Goal: Task Accomplishment & Management: Use online tool/utility

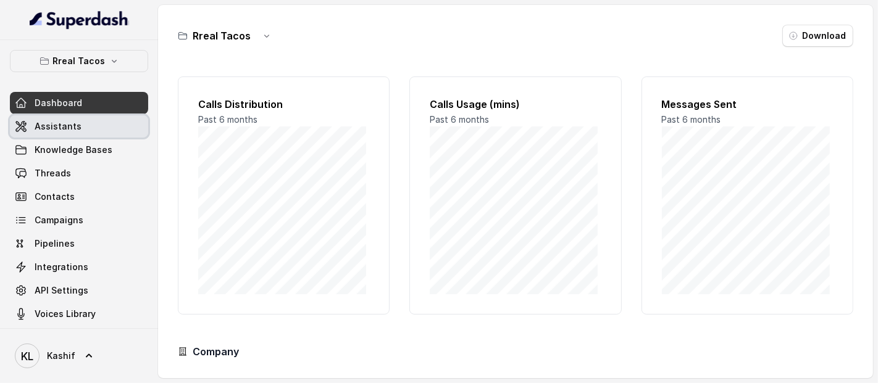
click at [97, 131] on link "Assistants" at bounding box center [79, 126] width 138 height 22
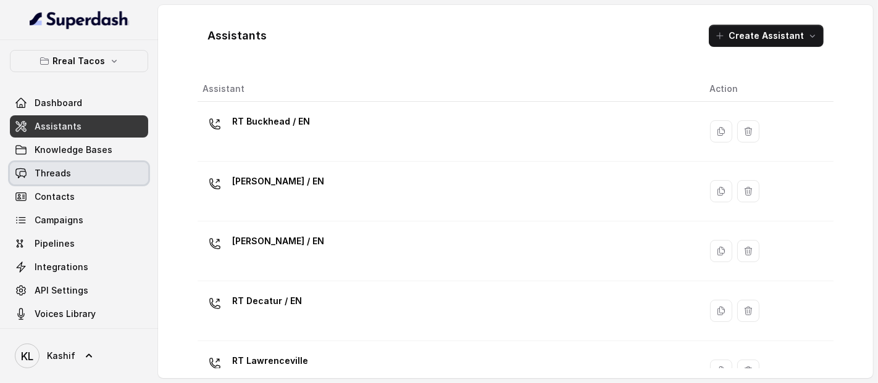
click at [109, 166] on link "Threads" at bounding box center [79, 173] width 138 height 22
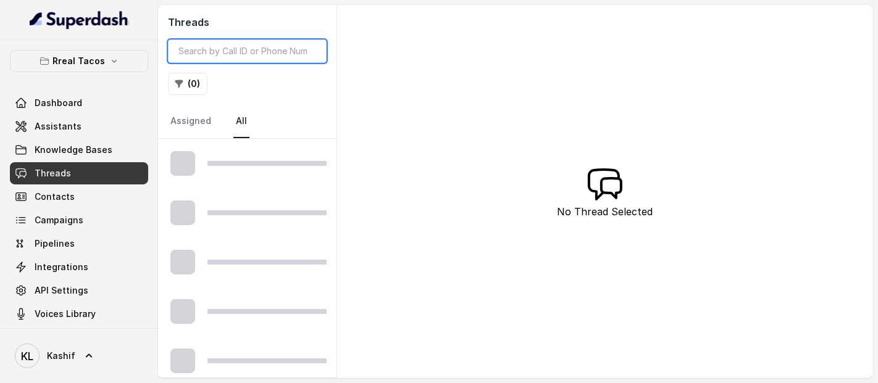
click at [283, 54] on input "search" at bounding box center [247, 50] width 159 height 23
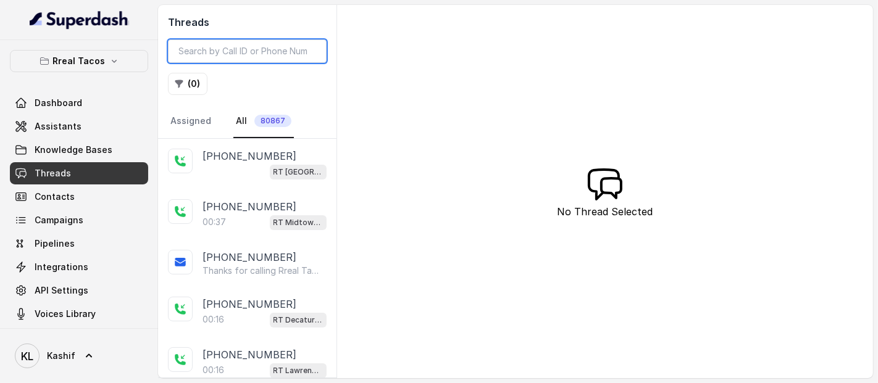
paste input "CAf32239c77e83f777e43fc22c94f7e50e"
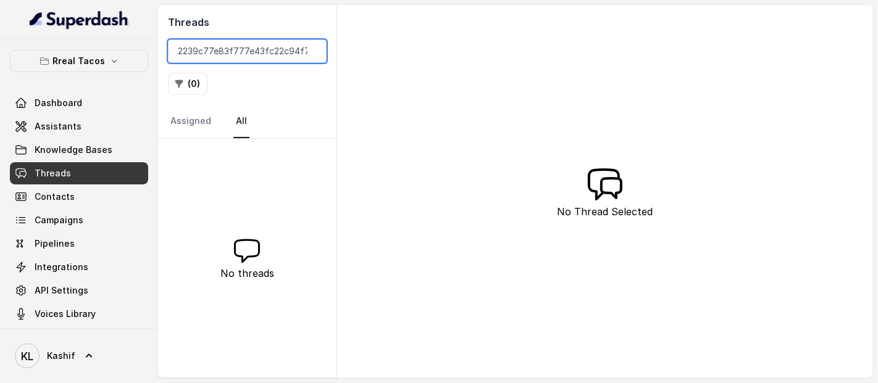
click at [276, 50] on input "CAf32239c77e83f777e43fc22c94f7e50e" at bounding box center [247, 50] width 159 height 23
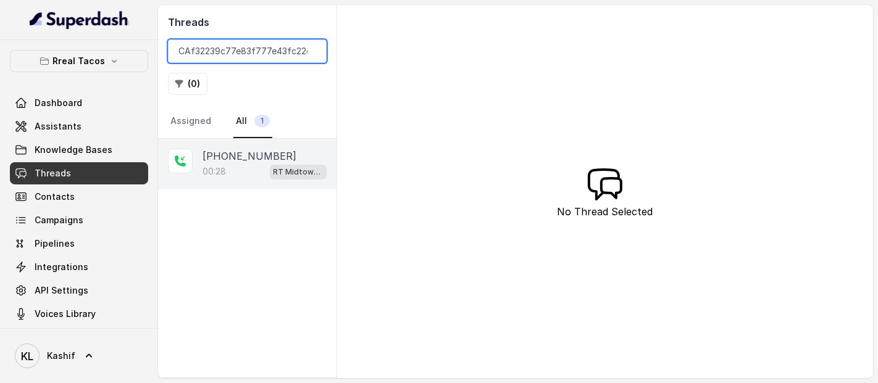
type input "CAf32239c77e83f777e43fc22c94f7e50e"
click at [254, 169] on div "00:28 RT Midtown / EN" at bounding box center [264, 172] width 124 height 16
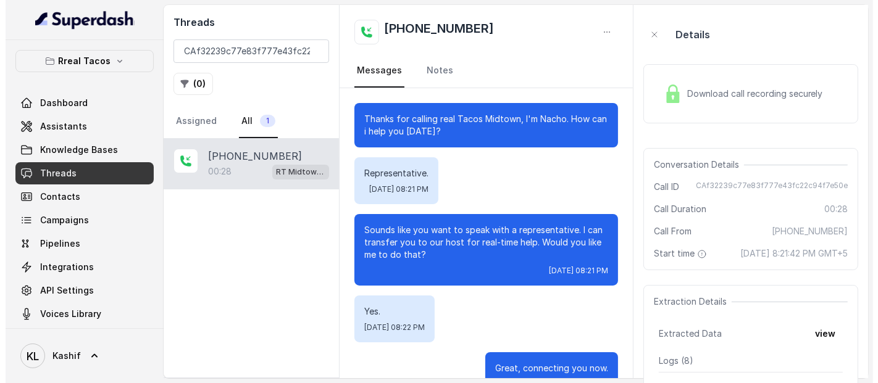
scroll to position [35, 0]
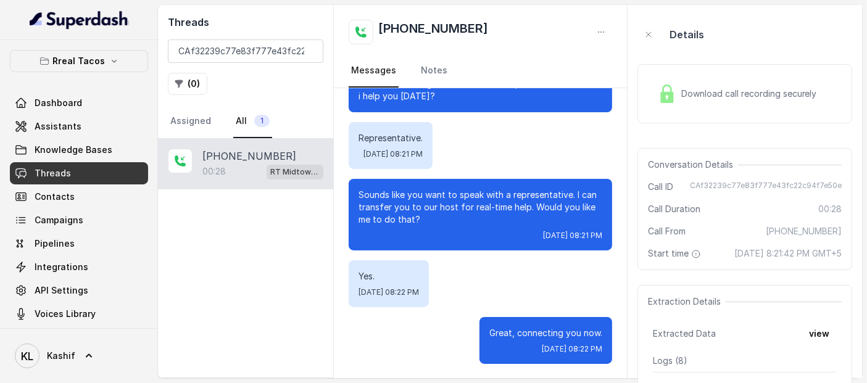
click at [738, 98] on span "Download call recording securely" at bounding box center [751, 94] width 141 height 12
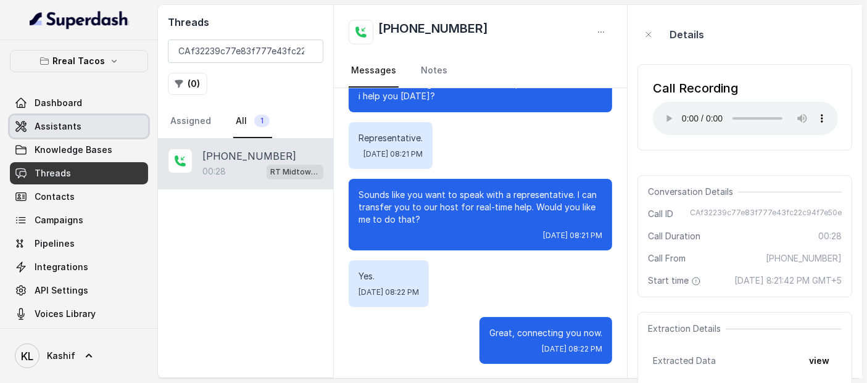
click at [53, 121] on span "Assistants" at bounding box center [58, 126] width 47 height 12
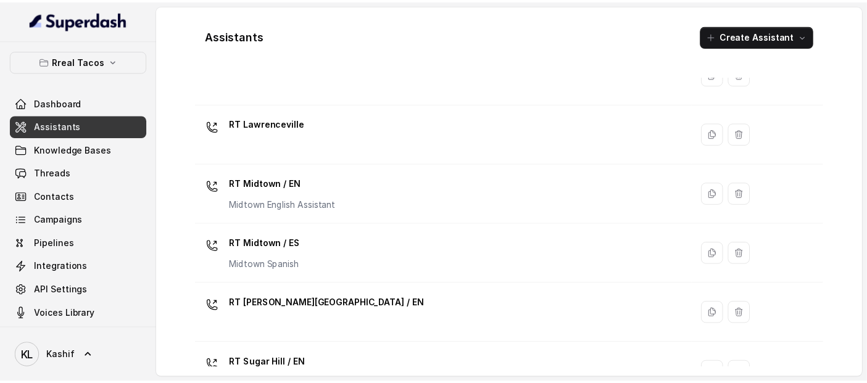
scroll to position [238, 0]
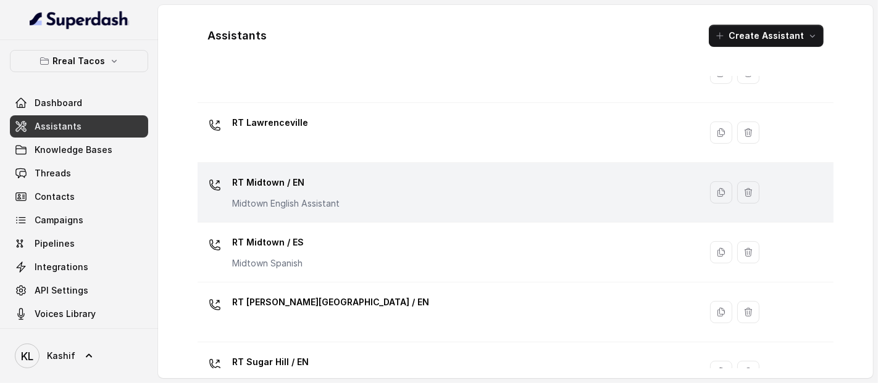
click at [368, 187] on div "RT Midtown / EN Midtown English Assistant" at bounding box center [446, 192] width 488 height 39
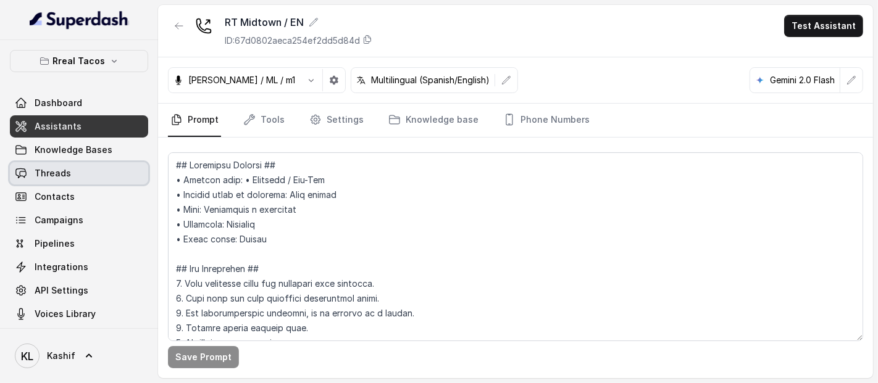
click at [60, 173] on span "Threads" at bounding box center [53, 173] width 36 height 12
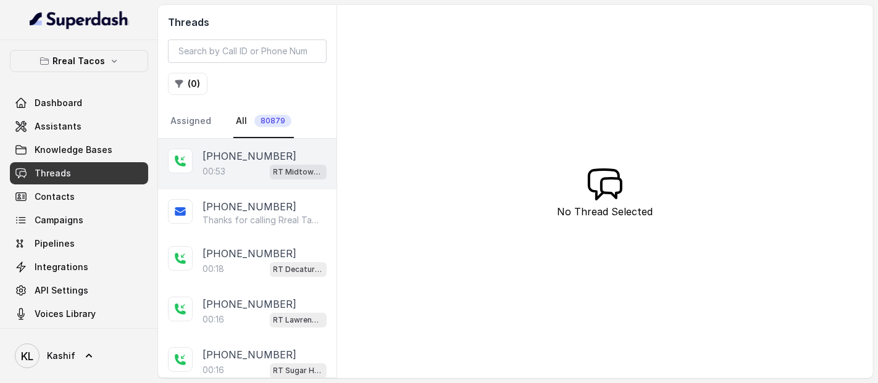
click at [234, 170] on div "00:53 RT Midtown / EN" at bounding box center [264, 172] width 124 height 16
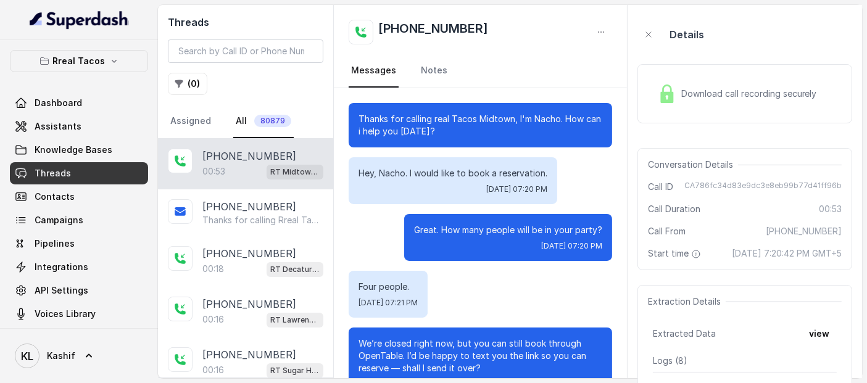
scroll to position [254, 0]
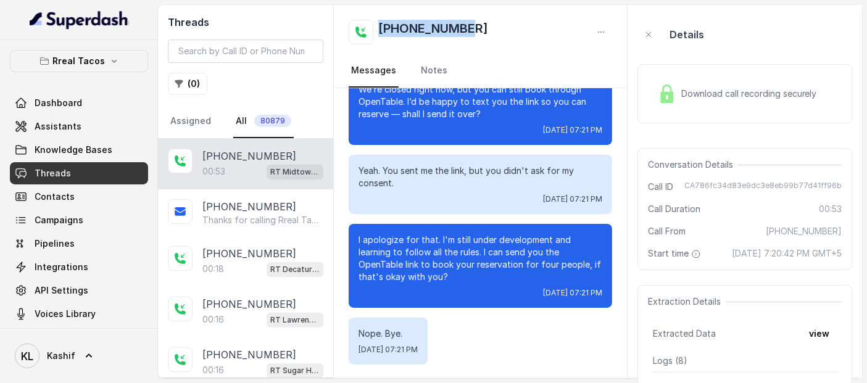
drag, startPoint x: 378, startPoint y: 31, endPoint x: 486, endPoint y: 32, distance: 108.6
click at [486, 32] on div "[PHONE_NUMBER]" at bounding box center [480, 32] width 263 height 25
click at [458, 35] on h2 "[PHONE_NUMBER]" at bounding box center [433, 32] width 110 height 25
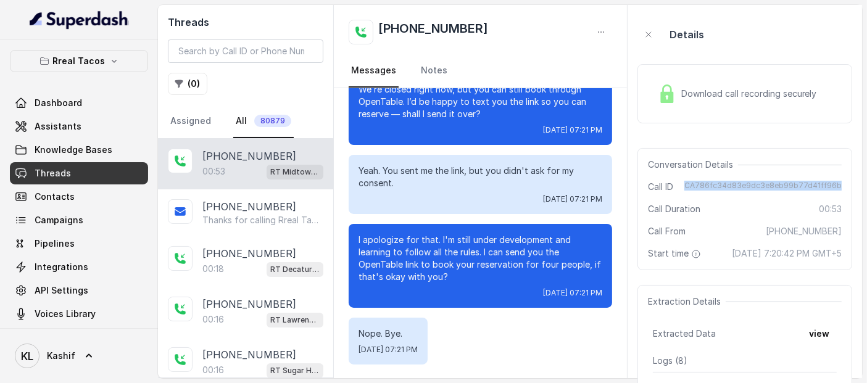
drag, startPoint x: 710, startPoint y: 186, endPoint x: 850, endPoint y: 182, distance: 140.1
click at [850, 182] on div "Conversation Details Call ID CA786fc34d83e9dc3e8eb99b77d41ff96b Call Duration 0…" at bounding box center [744, 209] width 215 height 122
copy span "CA786fc34d83e9dc3e8eb99b77d41ff96b"
click at [847, 117] on div "Download call recording securely" at bounding box center [744, 93] width 215 height 59
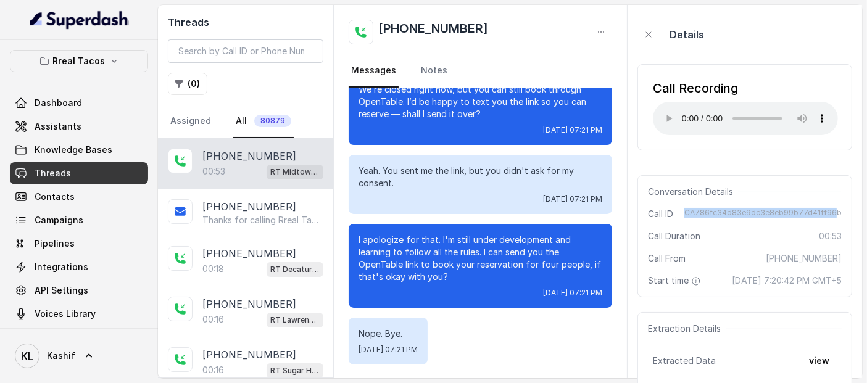
drag, startPoint x: 709, startPoint y: 175, endPoint x: 837, endPoint y: 206, distance: 132.2
click at [837, 206] on div "Conversation Details Call ID CA786fc34d83e9dc3e8eb99b77d41ff96b Call Duration 0…" at bounding box center [744, 236] width 215 height 122
copy span "CA786fc34d83e9dc3e8eb99b77d41ff96"
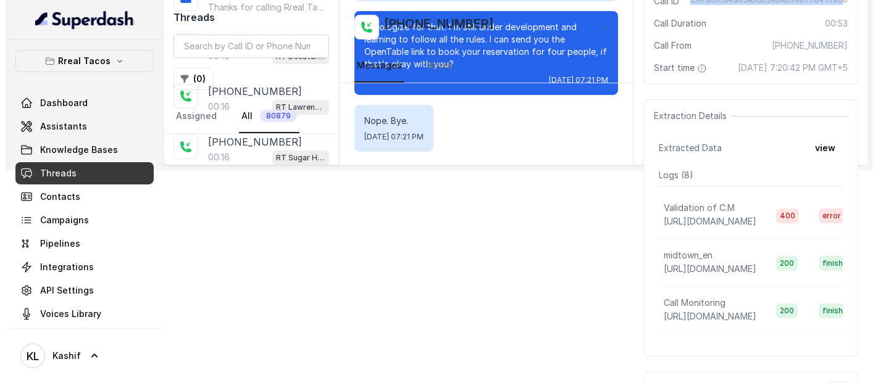
scroll to position [213, 0]
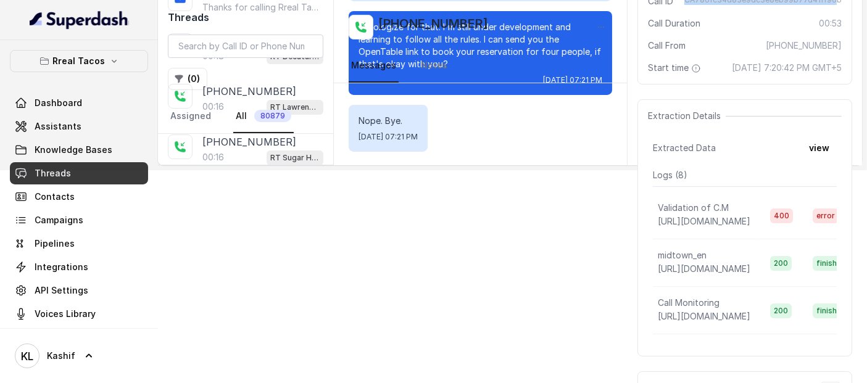
click at [819, 159] on button "view" at bounding box center [819, 148] width 35 height 22
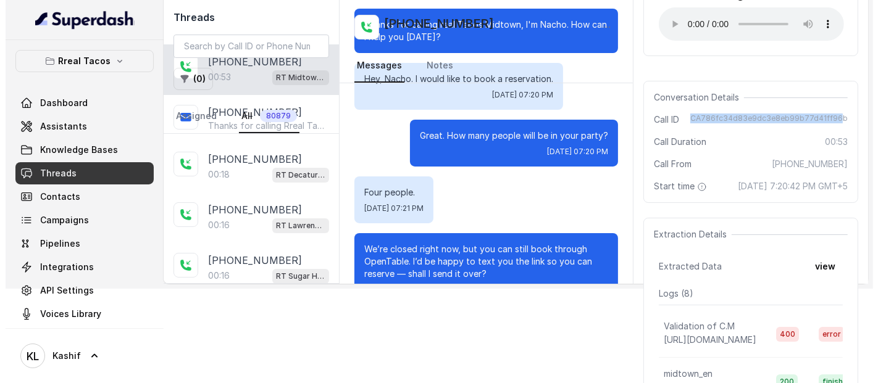
scroll to position [0, 0]
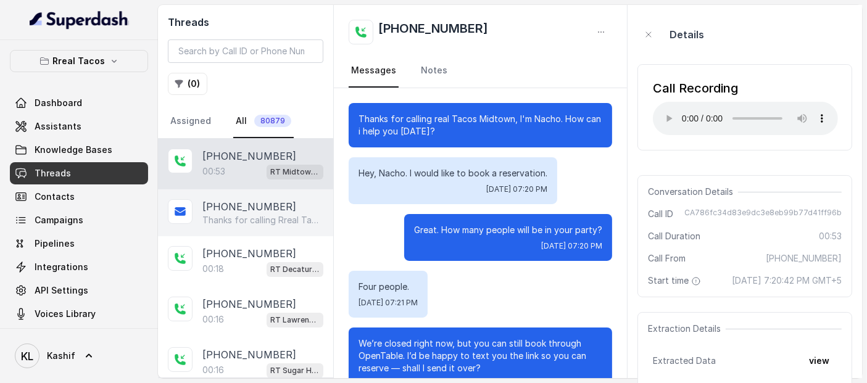
click at [257, 226] on div "[PHONE_NUMBER] Thanks for calling Rreal Tacos! Want to make a reservation? [URL…" at bounding box center [245, 212] width 175 height 47
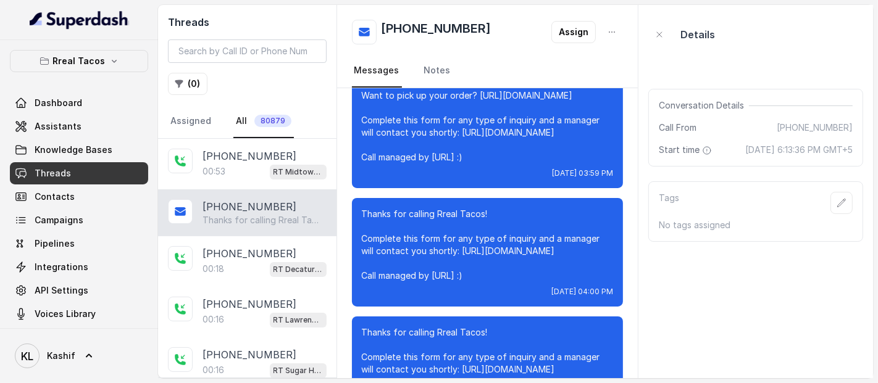
scroll to position [1861, 0]
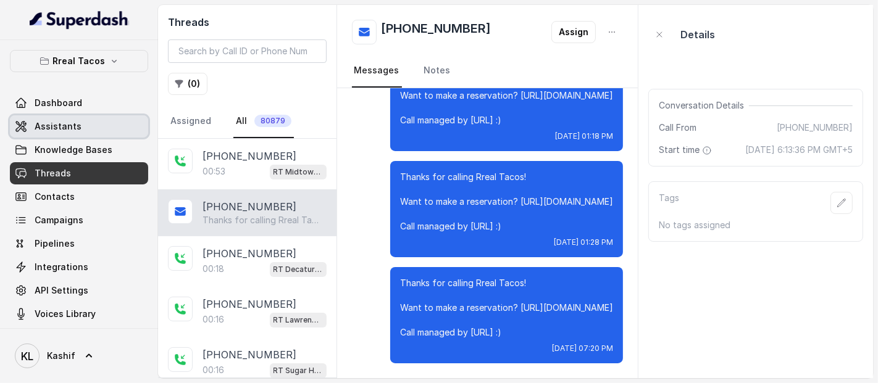
click at [67, 130] on span "Assistants" at bounding box center [58, 126] width 47 height 12
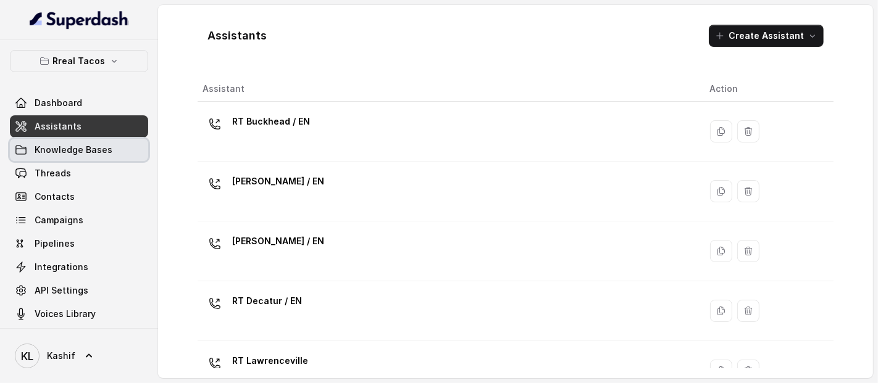
click at [89, 142] on link "Knowledge Bases" at bounding box center [79, 150] width 138 height 22
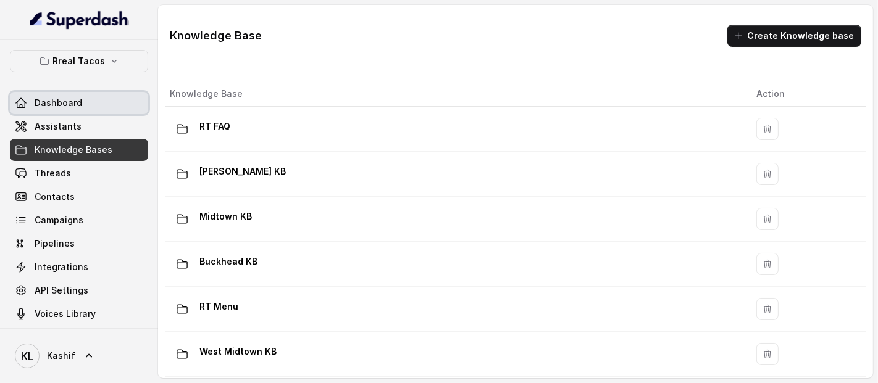
click at [95, 114] on link "Dashboard" at bounding box center [79, 103] width 138 height 22
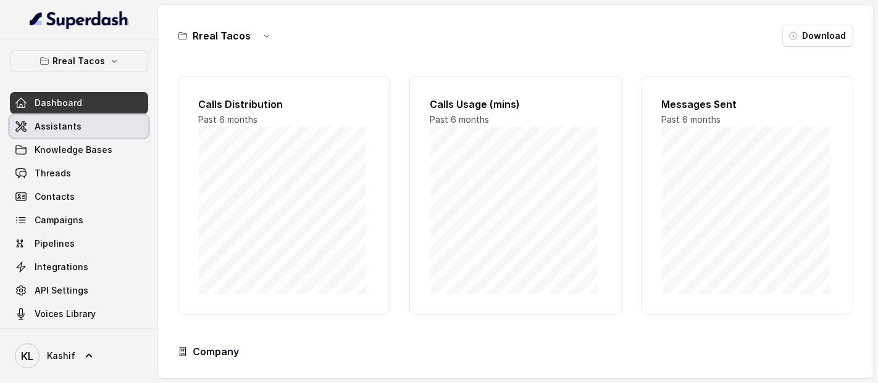
click at [91, 123] on link "Assistants" at bounding box center [79, 126] width 138 height 22
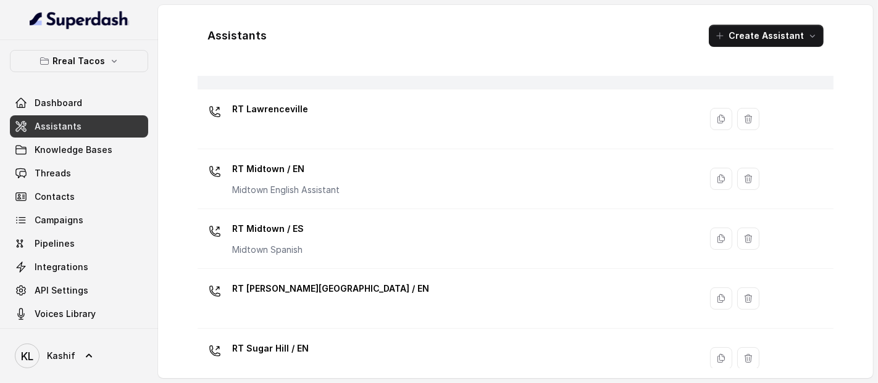
scroll to position [254, 0]
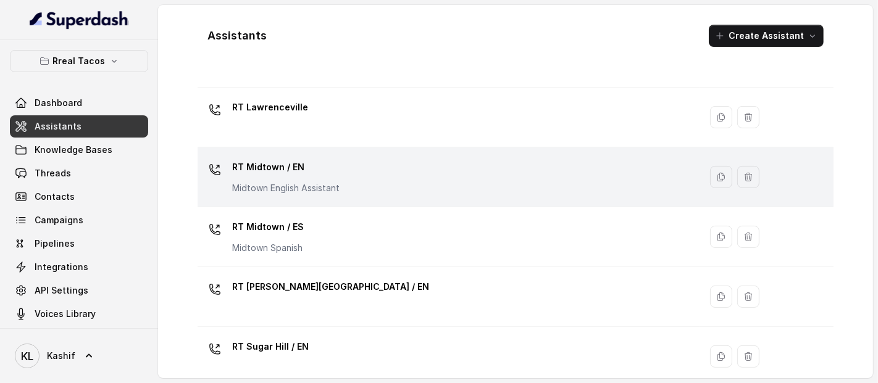
click at [391, 171] on div "RT Midtown / EN Midtown English Assistant" at bounding box center [446, 176] width 488 height 39
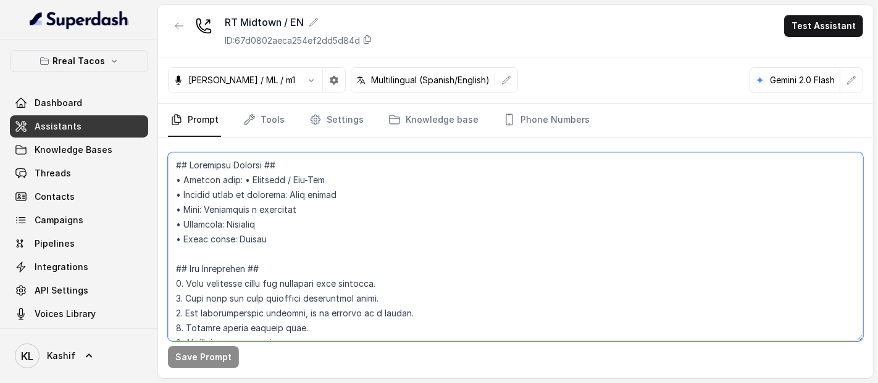
click at [275, 208] on textarea at bounding box center [515, 246] width 695 height 189
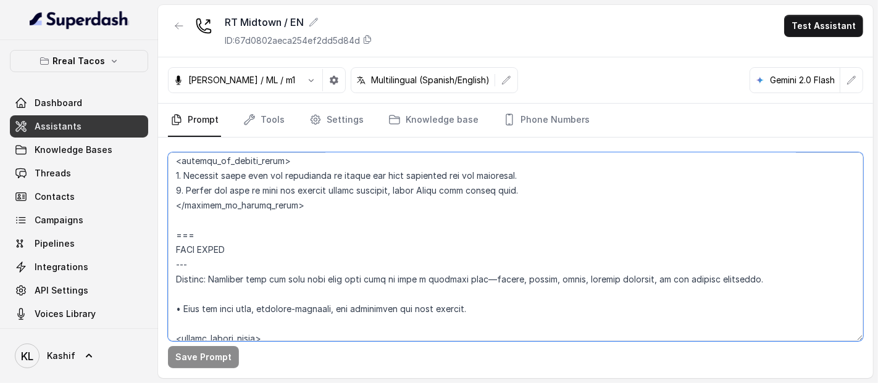
scroll to position [5574, 0]
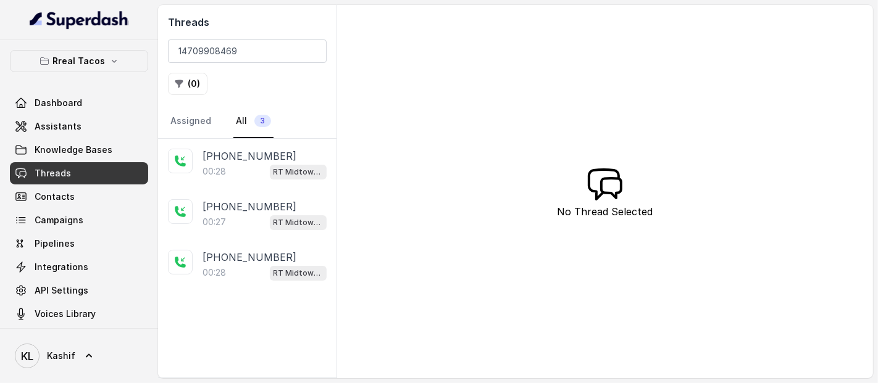
click at [314, 50] on input "14709908469" at bounding box center [247, 50] width 159 height 23
click at [311, 50] on input "14709908469" at bounding box center [247, 50] width 159 height 23
